Goal: Information Seeking & Learning: Learn about a topic

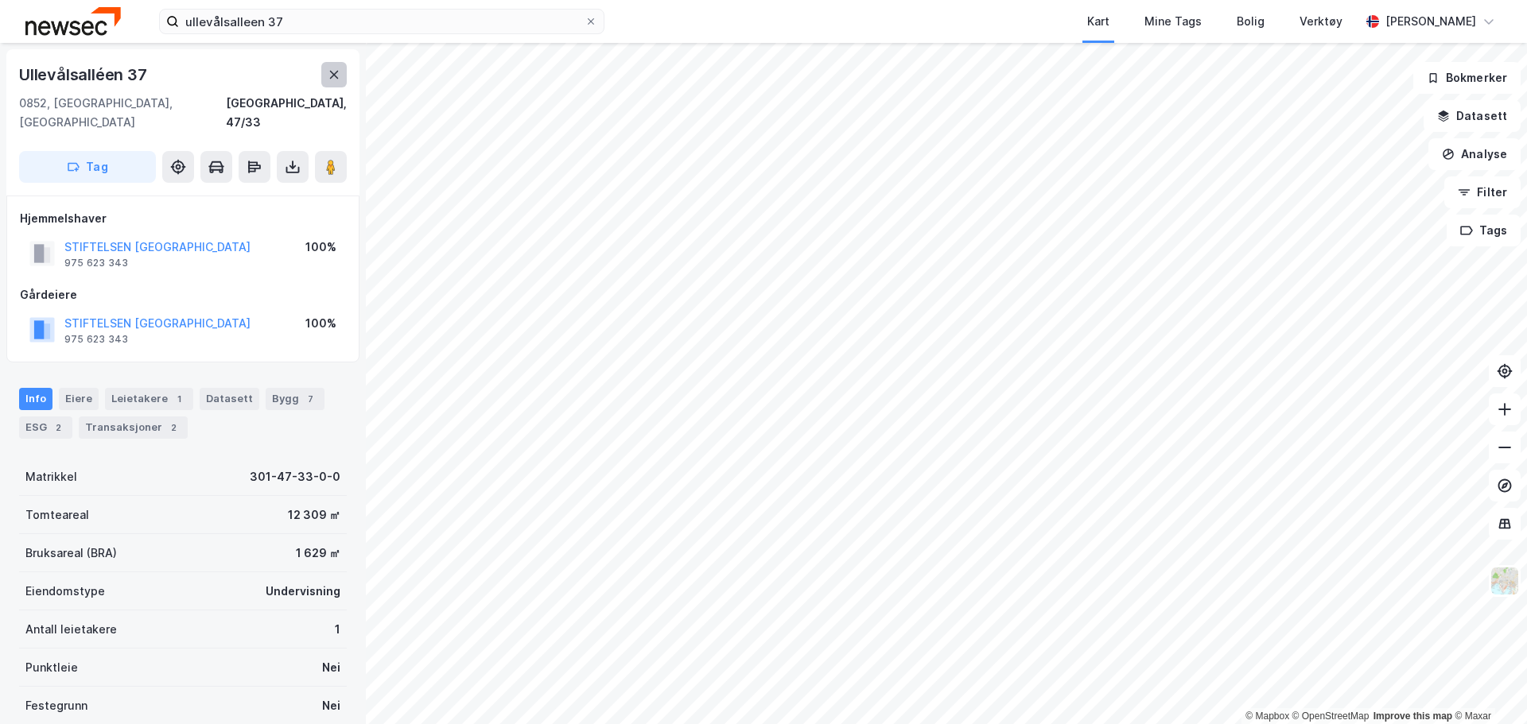
click at [329, 70] on icon at bounding box center [334, 74] width 13 height 13
click at [1506, 514] on button at bounding box center [1505, 524] width 32 height 32
click at [1502, 486] on icon at bounding box center [1504, 485] width 6 height 6
click at [1508, 533] on button at bounding box center [1505, 524] width 32 height 32
click at [1497, 482] on icon at bounding box center [1505, 486] width 16 height 16
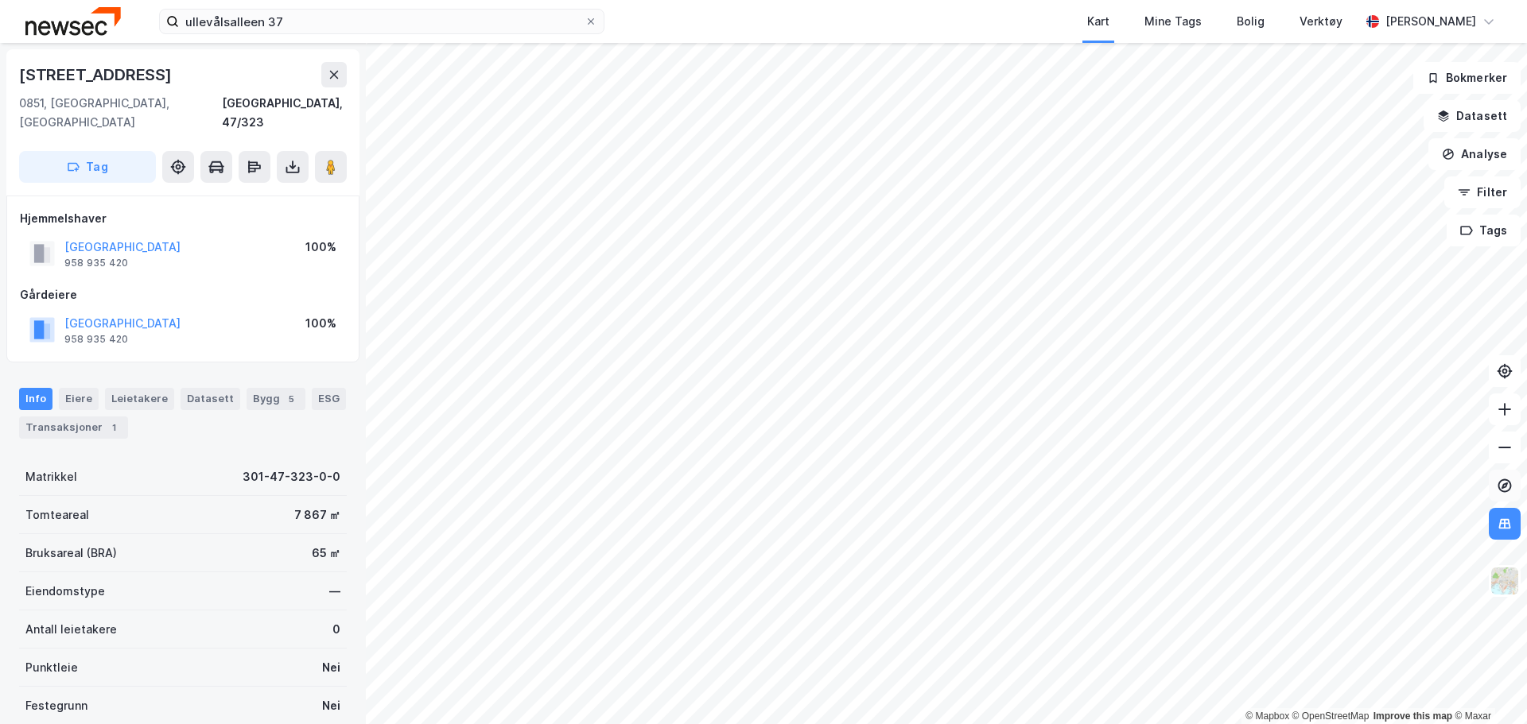
click at [1501, 481] on icon at bounding box center [1505, 486] width 14 height 14
click at [1507, 522] on icon at bounding box center [1505, 524] width 16 height 16
click at [1511, 498] on button at bounding box center [1505, 486] width 32 height 32
click at [1504, 524] on icon at bounding box center [1505, 524] width 16 height 16
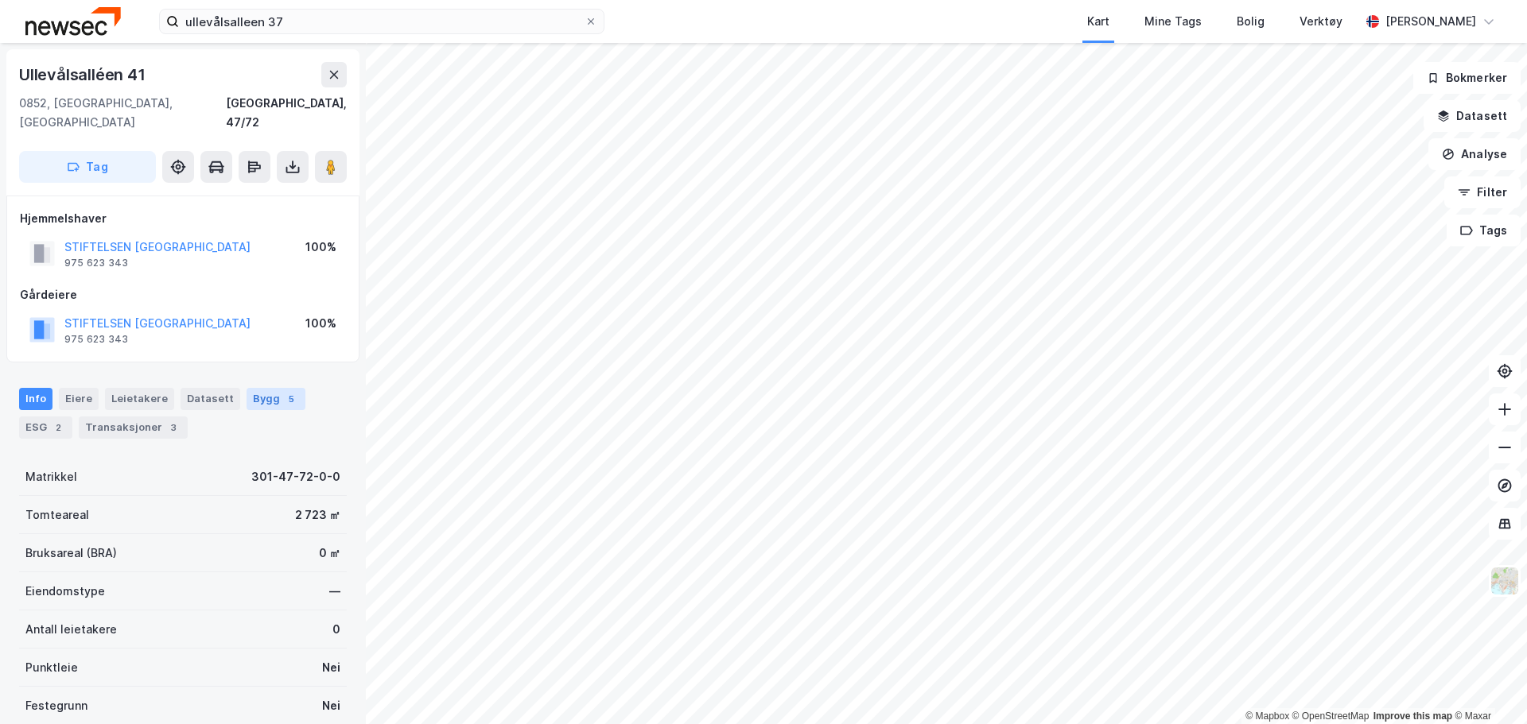
click at [249, 388] on div "Bygg 5" at bounding box center [276, 399] width 59 height 22
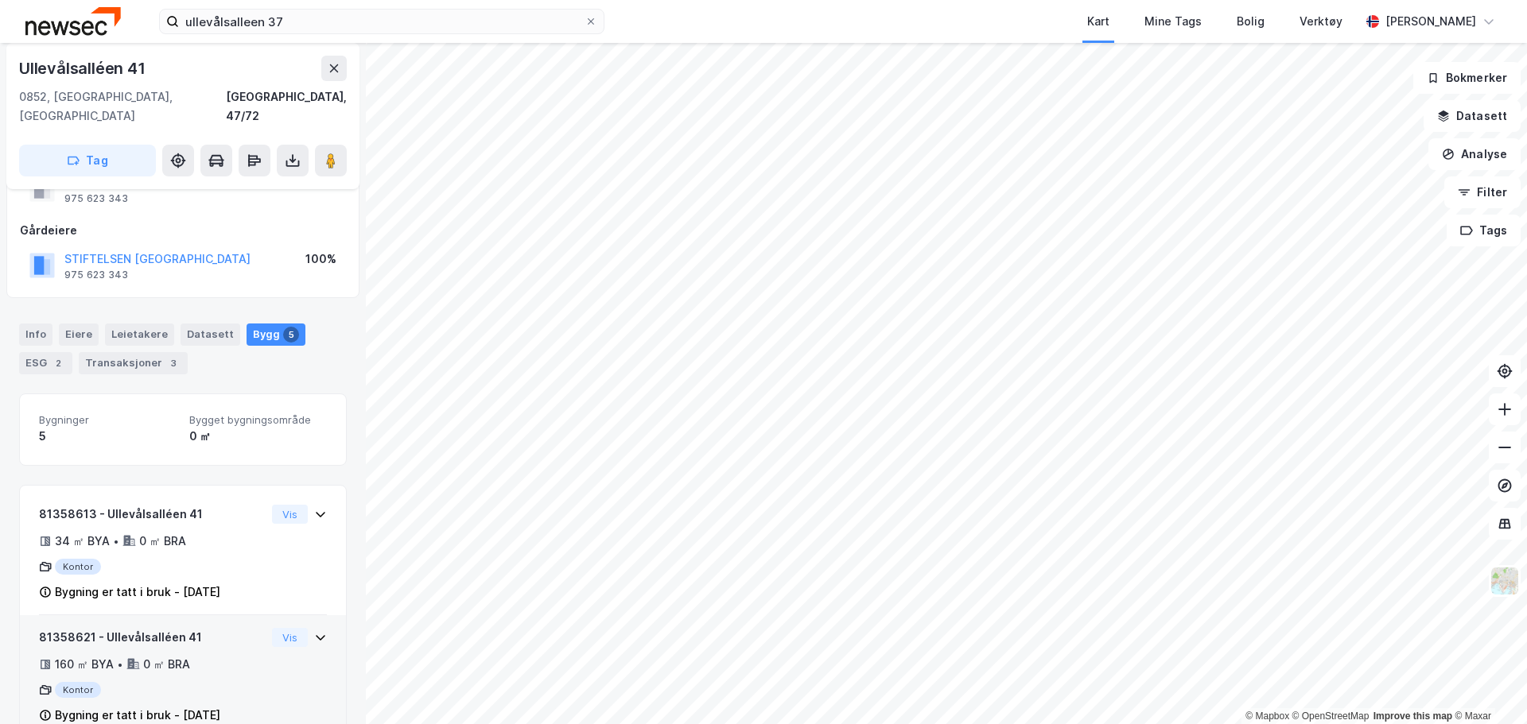
scroll to position [64, 0]
